Goal: Task Accomplishment & Management: Complete application form

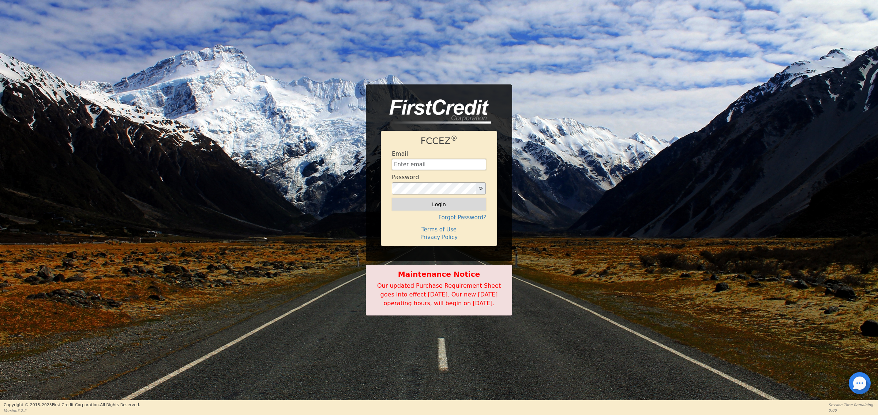
type input "[EMAIL_ADDRESS][DOMAIN_NAME]"
click at [449, 202] on button "Login" at bounding box center [439, 204] width 94 height 12
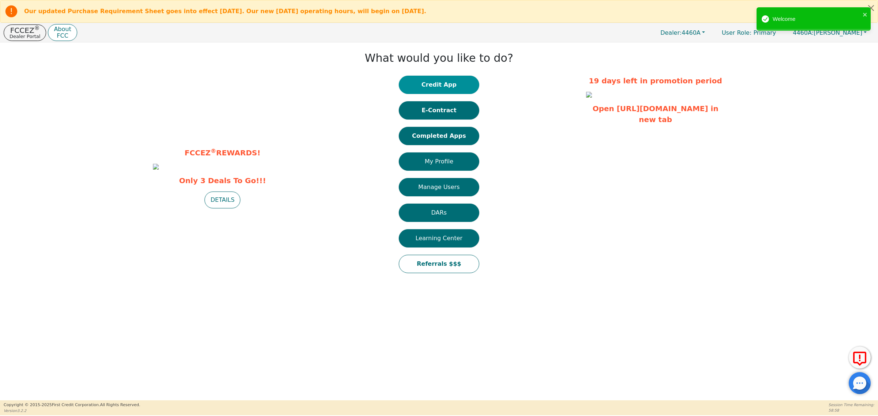
click at [445, 86] on button "Credit App" at bounding box center [439, 85] width 80 height 18
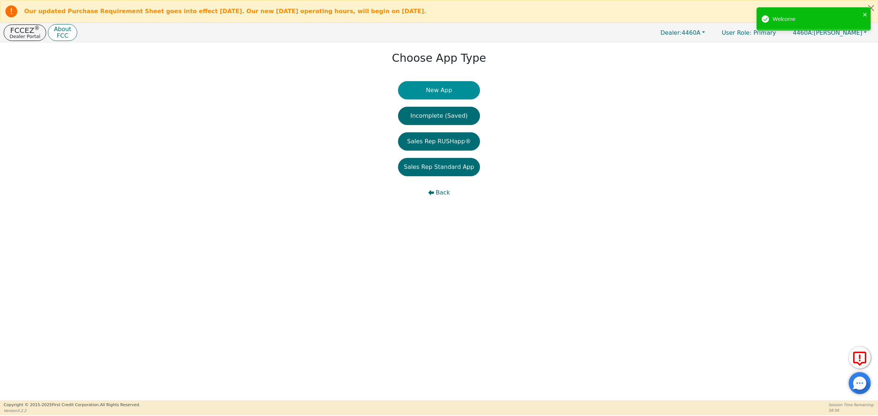
click at [427, 93] on button "New App" at bounding box center [439, 90] width 82 height 18
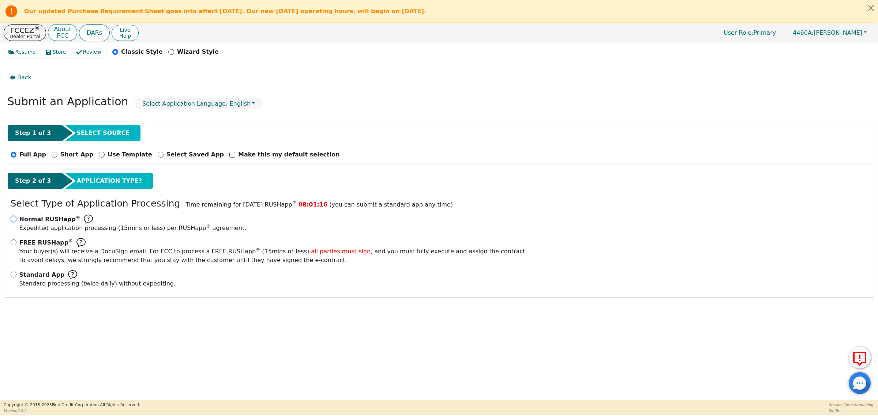
click at [14, 219] on input "Normal RUSHapp ® Expedited application processing ( 15 mins or less) per RUSHap…" at bounding box center [14, 219] width 6 height 6
radio input "true"
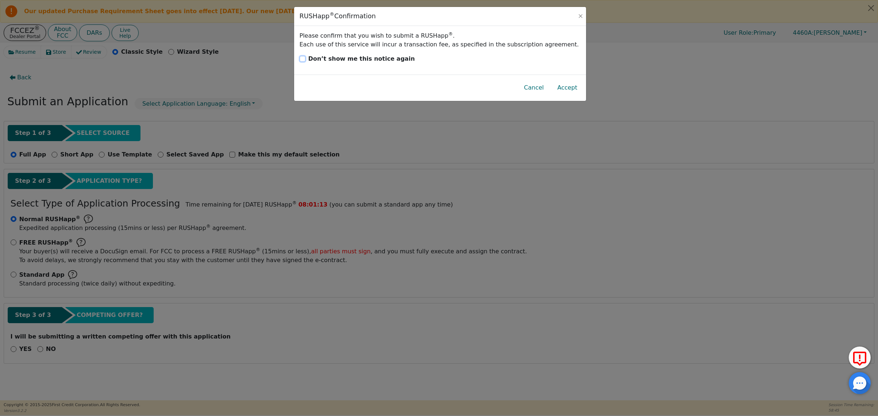
click at [304, 57] on input "Don’t show me this notice again" at bounding box center [303, 59] width 6 height 6
checkbox input "true"
click at [565, 90] on button "Accept" at bounding box center [567, 87] width 32 height 17
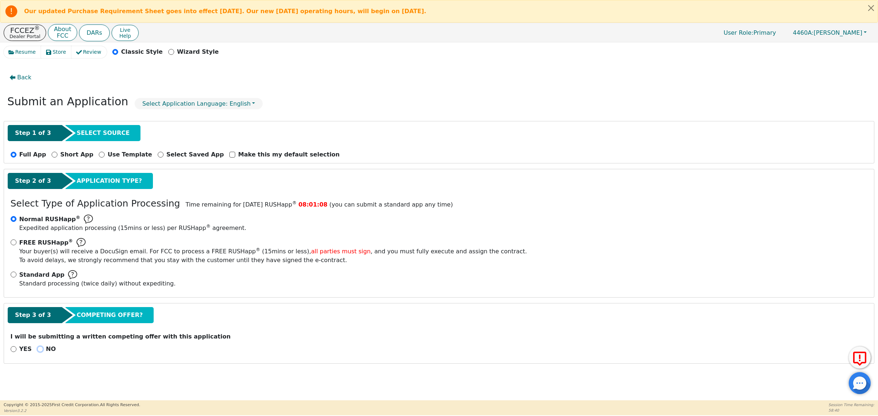
click at [40, 349] on input "NO" at bounding box center [40, 349] width 6 height 6
radio input "true"
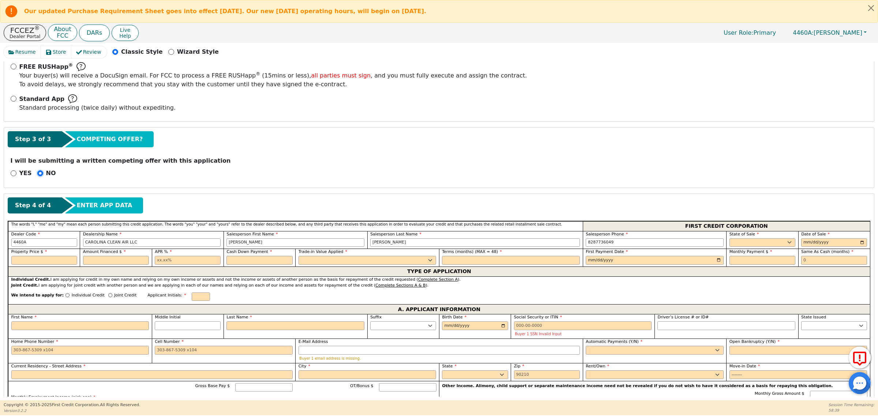
scroll to position [183, 0]
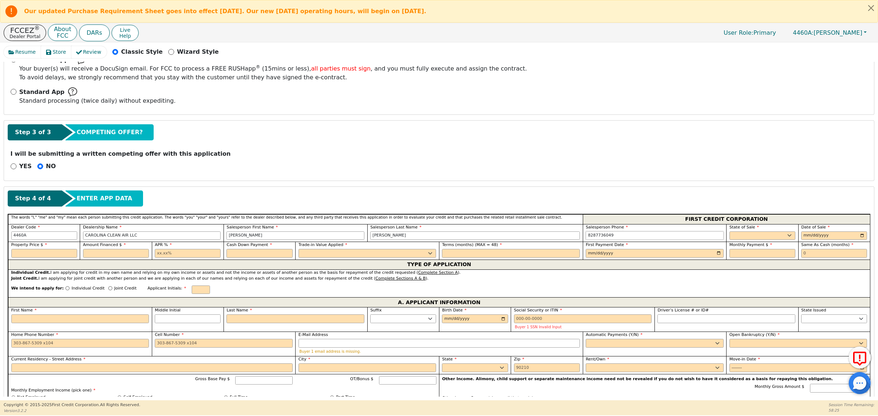
click at [694, 236] on input "8287736049" at bounding box center [655, 236] width 138 height 9
type input "[PHONE_NUMBER]"
select select "NC"
click at [861, 236] on input "date" at bounding box center [834, 236] width 66 height 9
type input "[DATE]"
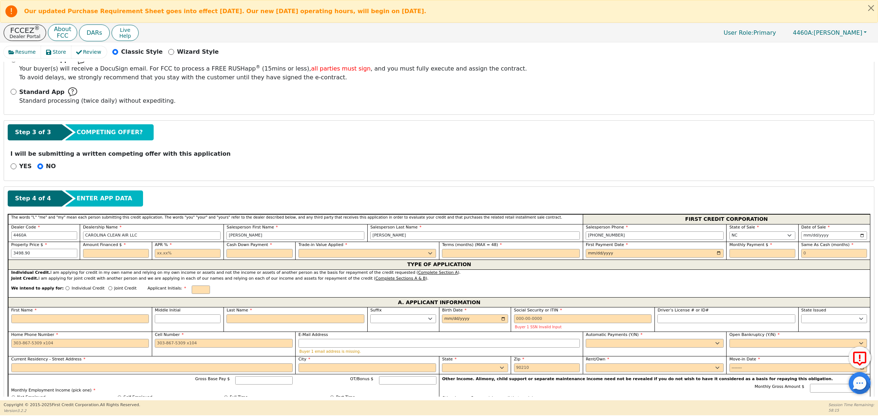
type input "3498.90"
type input "3735.00"
type input "21.00"
type input "0.00"
select select "n"
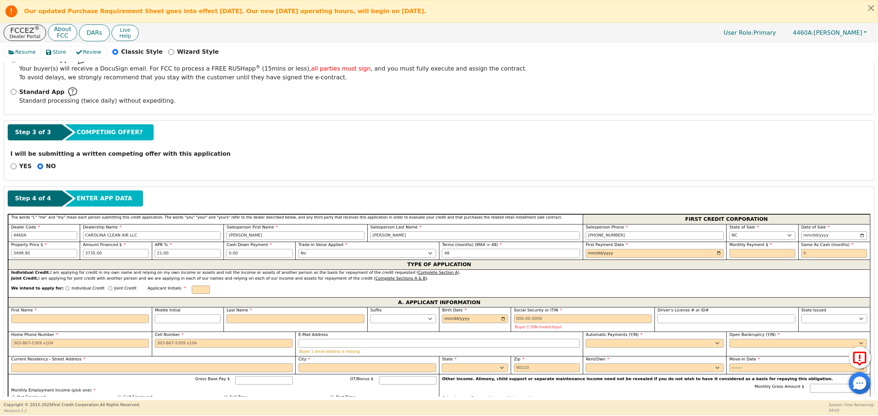
type input "48"
click at [717, 254] on input "date" at bounding box center [655, 253] width 138 height 9
type input "[DATE]"
click at [760, 255] on input "text" at bounding box center [763, 253] width 66 height 9
type input "115.66"
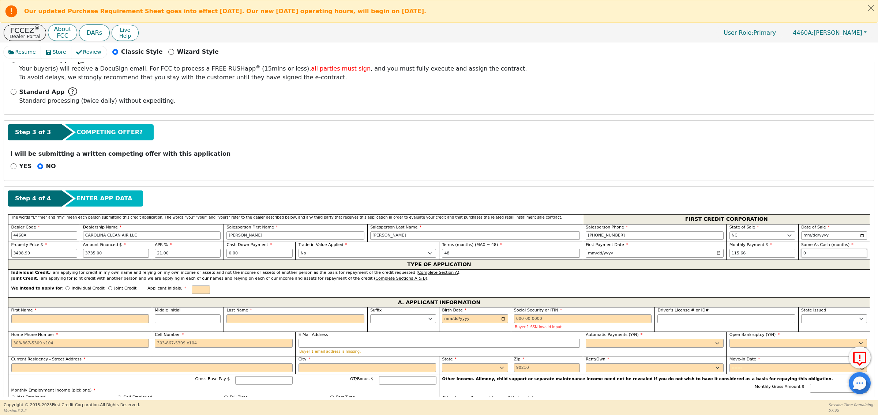
type input "0"
click at [65, 290] on input "Individual Credit" at bounding box center [67, 288] width 4 height 4
radio input "true"
click at [192, 289] on input "text" at bounding box center [201, 290] width 18 height 9
type input "lcl"
